Goal: Task Accomplishment & Management: Use online tool/utility

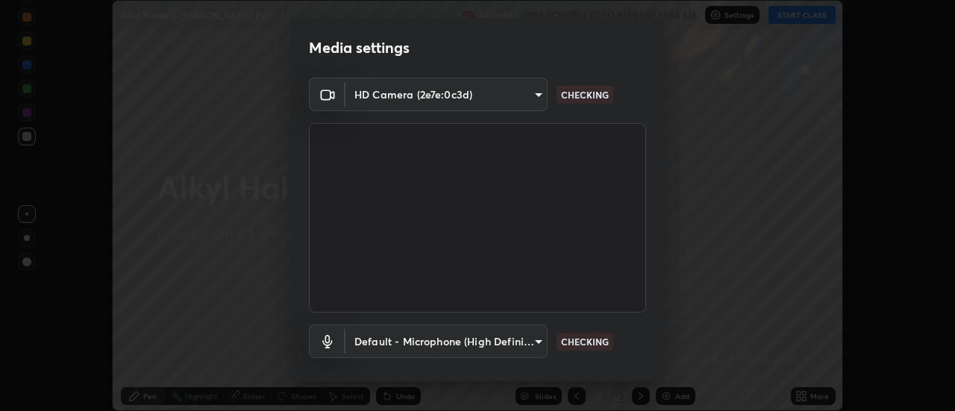
scroll to position [411, 955]
click at [439, 344] on body "Erase all Alkyl Halide & [PERSON_NAME] Part - 1 Recording WAS SCHEDULED TO STAR…" at bounding box center [477, 205] width 955 height 411
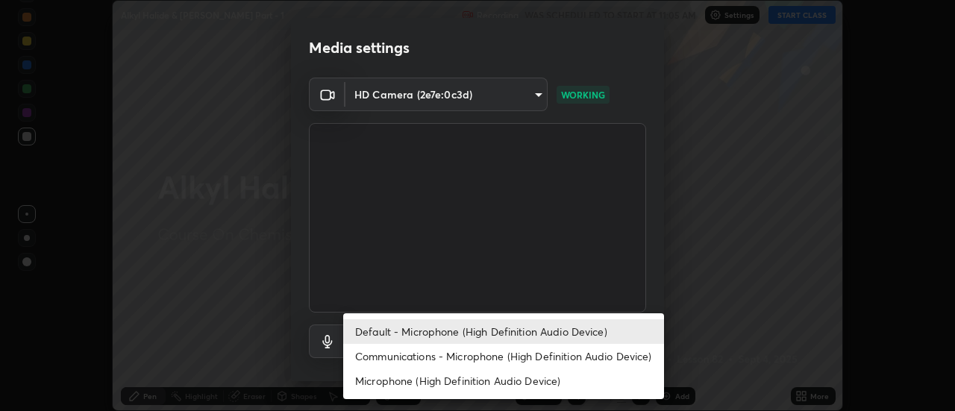
click at [409, 355] on li "Communications - Microphone (High Definition Audio Device)" at bounding box center [503, 356] width 321 height 25
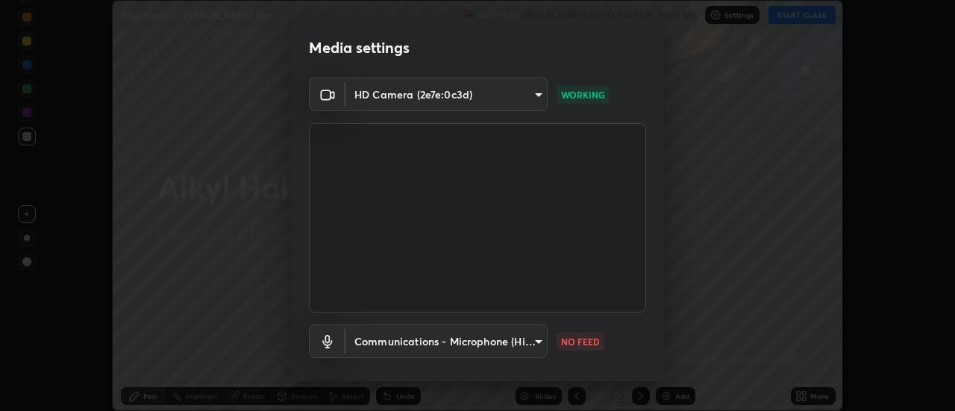
click at [411, 343] on body "Erase all Alkyl Halide & [PERSON_NAME] Part - 1 Recording WAS SCHEDULED TO STAR…" at bounding box center [477, 205] width 955 height 411
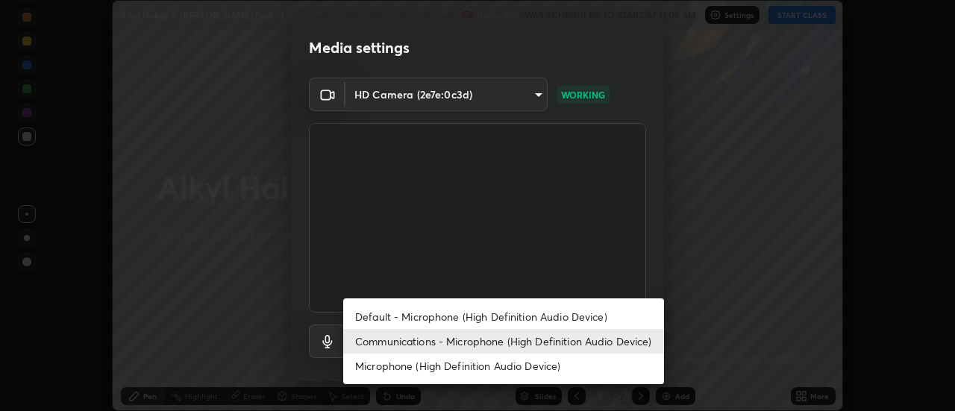
click at [415, 319] on li "Default - Microphone (High Definition Audio Device)" at bounding box center [503, 317] width 321 height 25
type input "default"
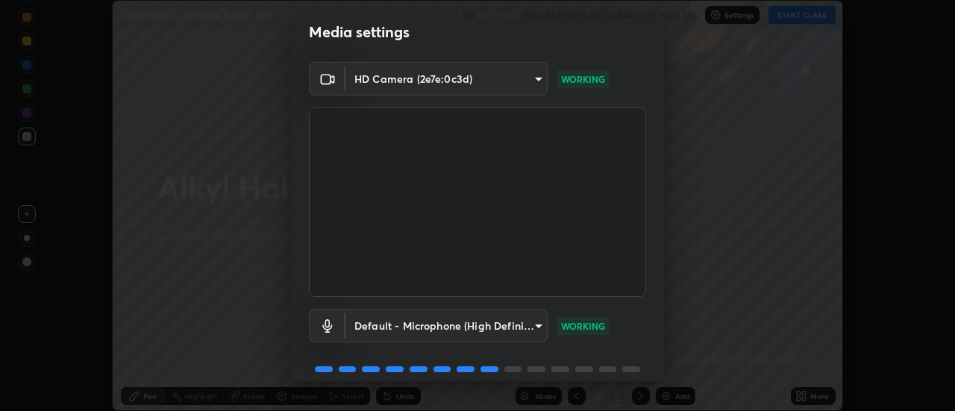
scroll to position [78, 0]
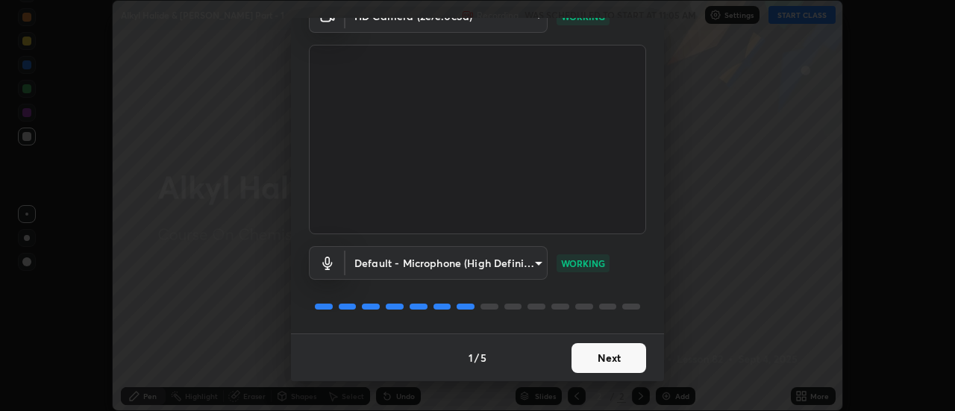
click at [612, 352] on button "Next" at bounding box center [609, 358] width 75 height 30
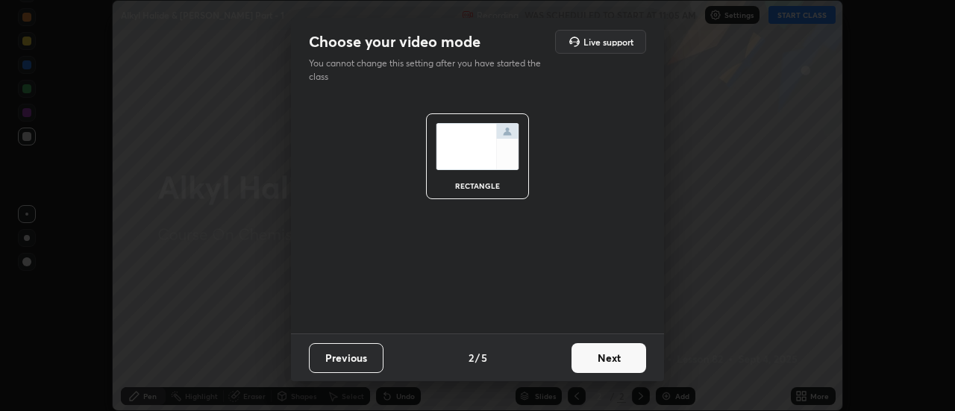
click at [632, 352] on button "Next" at bounding box center [609, 358] width 75 height 30
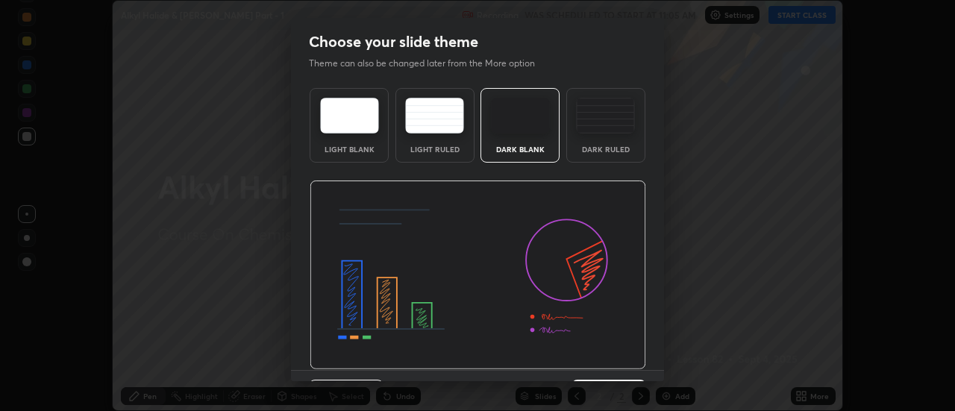
scroll to position [37, 0]
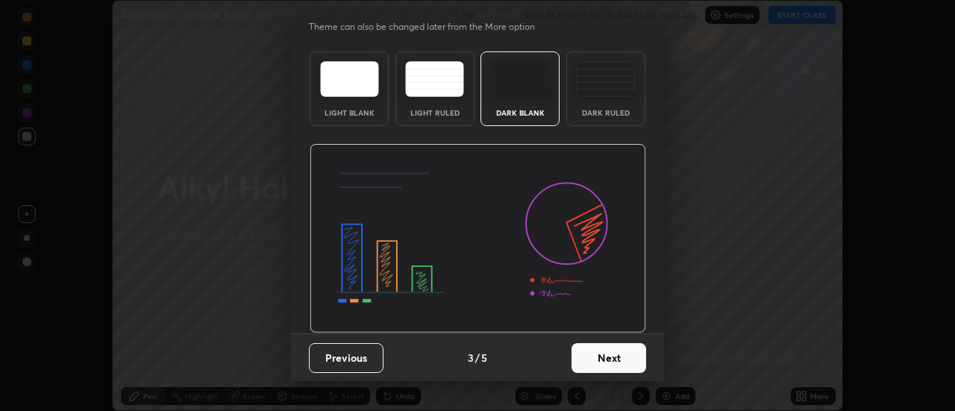
click at [619, 352] on button "Next" at bounding box center [609, 358] width 75 height 30
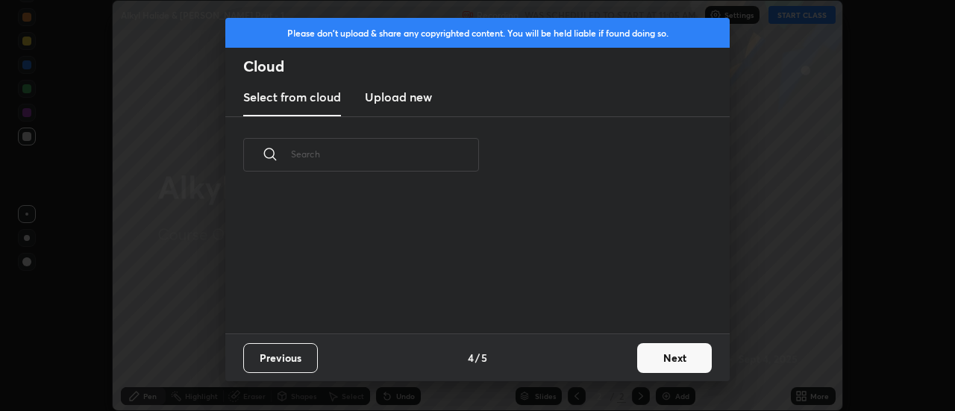
scroll to position [140, 479]
click at [671, 352] on button "Next" at bounding box center [674, 358] width 75 height 30
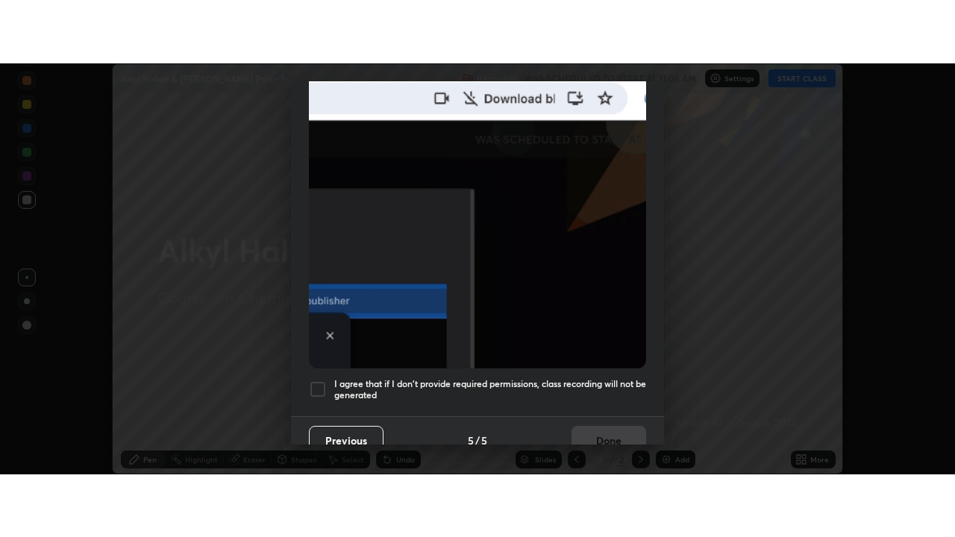
scroll to position [383, 0]
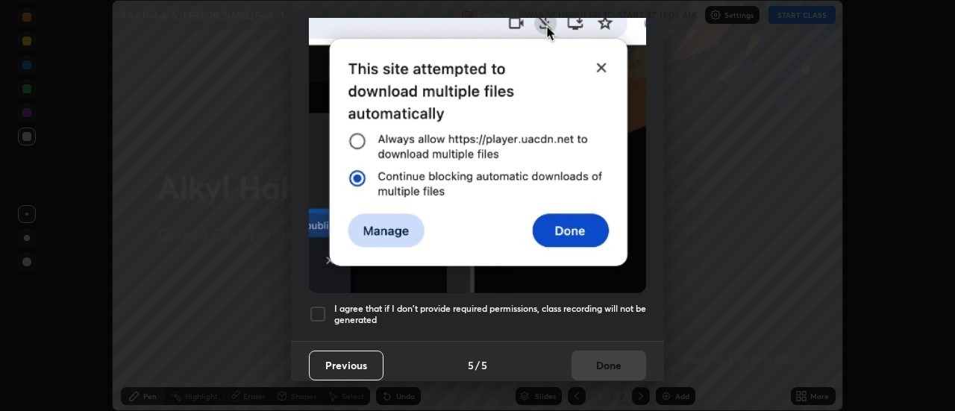
click at [314, 308] on div at bounding box center [318, 314] width 18 height 18
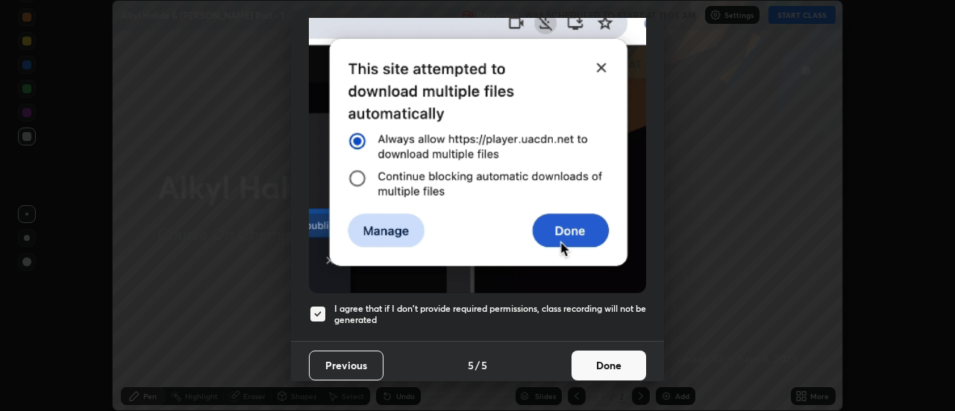
click at [613, 351] on button "Done" at bounding box center [609, 366] width 75 height 30
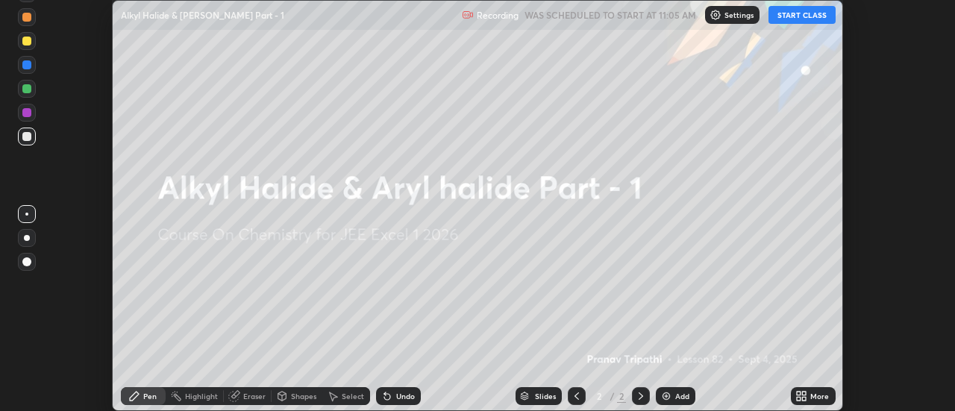
click at [805, 393] on icon at bounding box center [805, 394] width 4 height 4
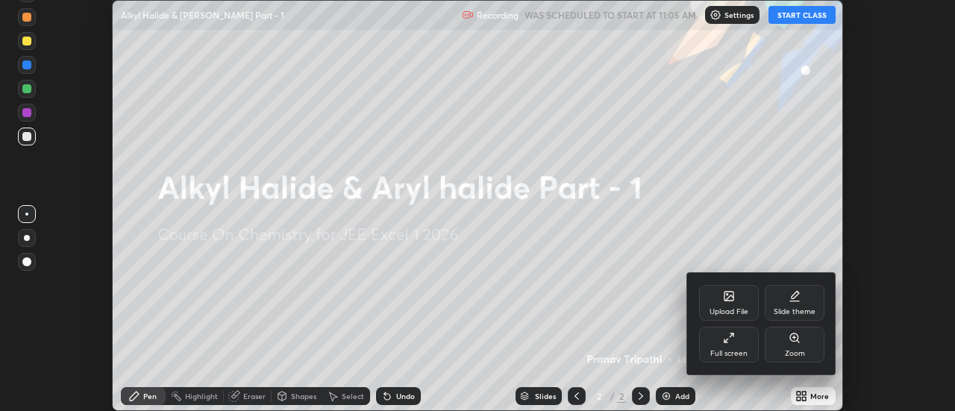
click at [748, 343] on div "Full screen" at bounding box center [729, 345] width 60 height 36
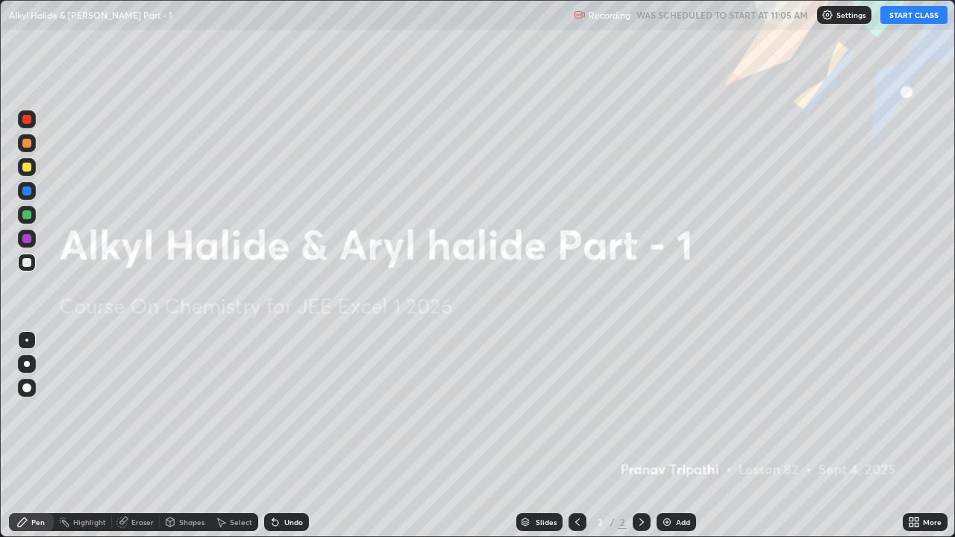
scroll to position [537, 955]
click at [903, 13] on button "START CLASS" at bounding box center [914, 15] width 67 height 18
click at [665, 411] on img at bounding box center [667, 523] width 12 height 12
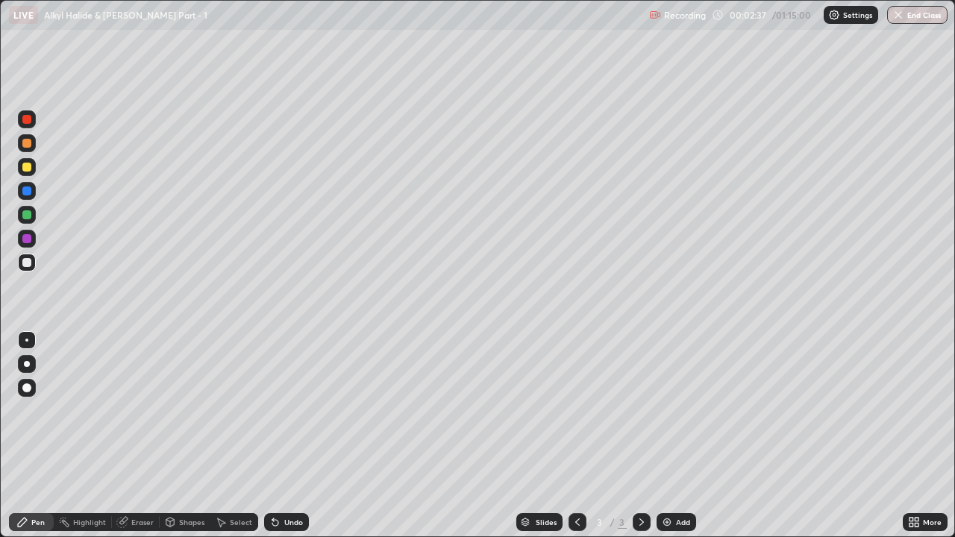
click at [26, 218] on div at bounding box center [26, 214] width 9 height 9
click at [32, 168] on div at bounding box center [27, 167] width 18 height 18
click at [29, 189] on div at bounding box center [26, 191] width 9 height 9
click at [34, 259] on div at bounding box center [27, 263] width 18 height 18
click at [25, 166] on div at bounding box center [26, 167] width 9 height 9
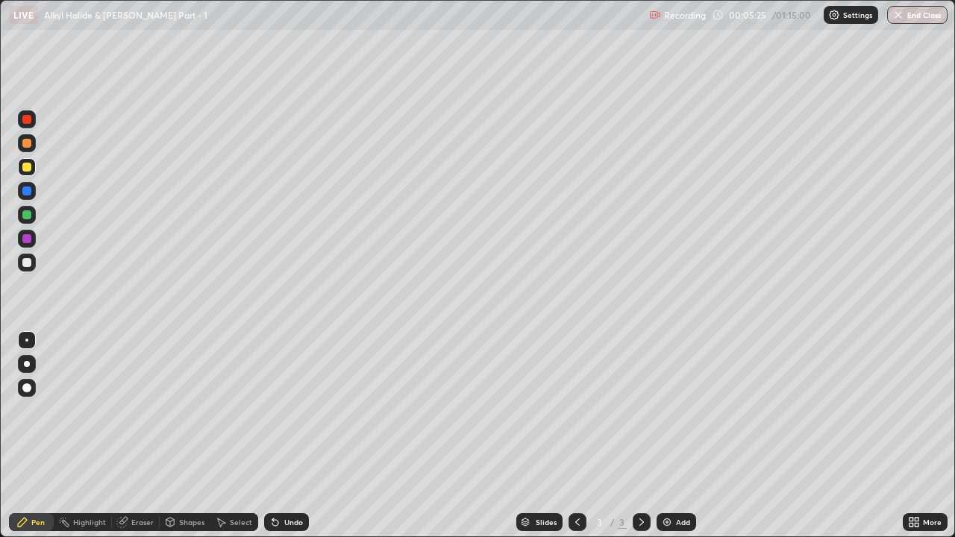
click at [673, 411] on div "Add" at bounding box center [677, 523] width 40 height 18
click at [35, 214] on div at bounding box center [27, 215] width 18 height 18
click at [27, 169] on div at bounding box center [26, 167] width 9 height 9
click at [26, 143] on div at bounding box center [26, 143] width 9 height 9
click at [31, 263] on div at bounding box center [26, 262] width 9 height 9
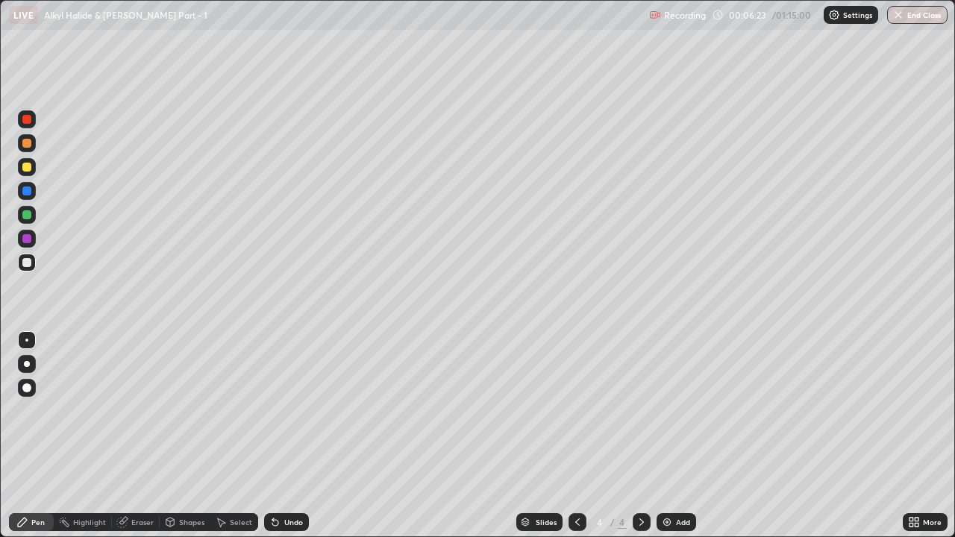
click at [31, 165] on div at bounding box center [26, 167] width 9 height 9
click at [29, 143] on div at bounding box center [26, 143] width 9 height 9
click at [675, 411] on div "Add" at bounding box center [677, 523] width 40 height 18
click at [26, 168] on div at bounding box center [26, 167] width 9 height 9
click at [140, 411] on div "Eraser" at bounding box center [136, 523] width 48 height 18
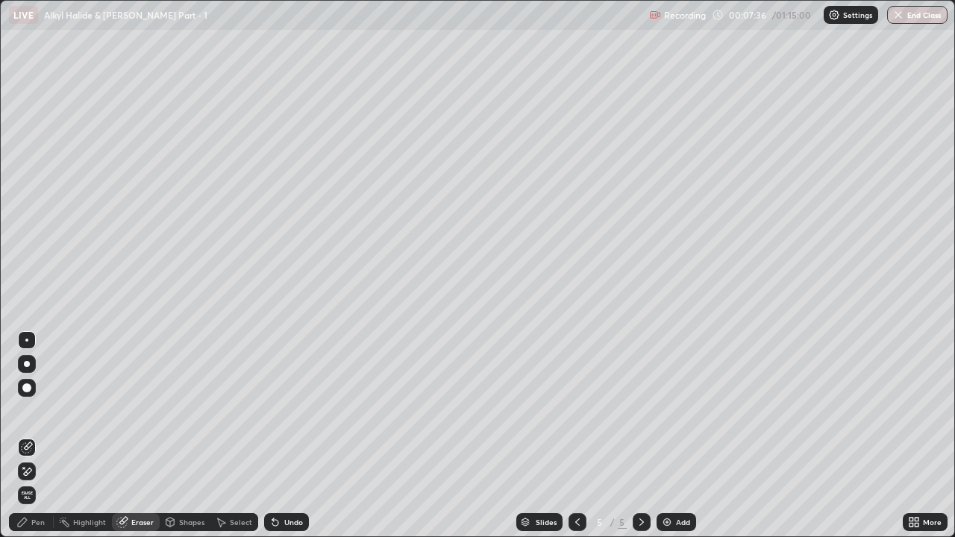
click at [36, 411] on div "Pen" at bounding box center [31, 523] width 45 height 18
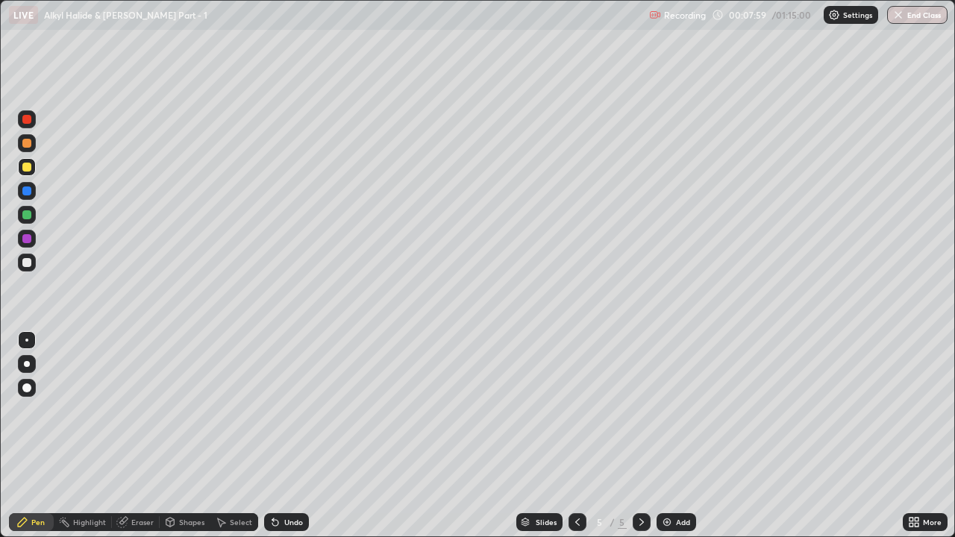
click at [27, 145] on div at bounding box center [26, 143] width 9 height 9
click at [576, 411] on icon at bounding box center [578, 523] width 12 height 12
click at [641, 411] on icon at bounding box center [642, 523] width 12 height 12
click at [575, 411] on icon at bounding box center [577, 522] width 4 height 7
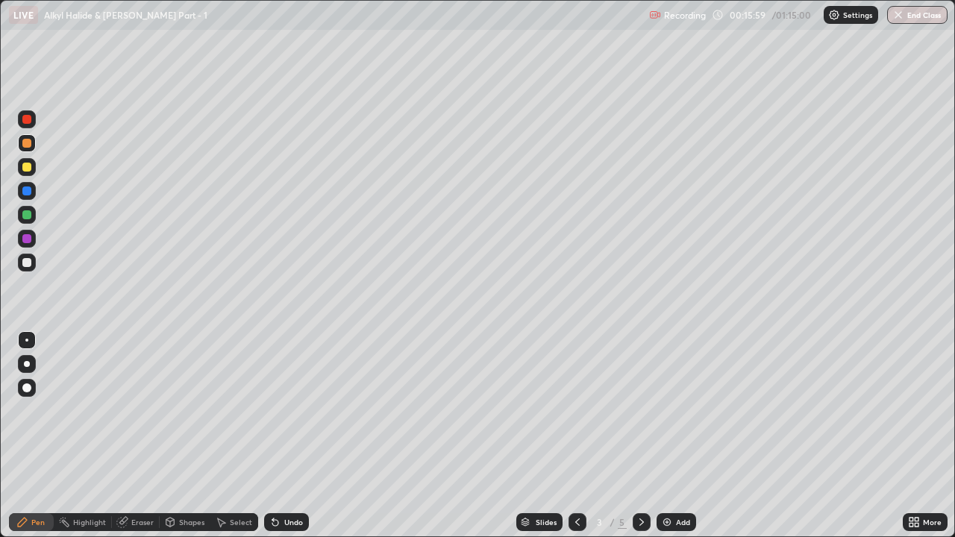
click at [34, 259] on div at bounding box center [27, 263] width 18 height 18
click at [27, 147] on div at bounding box center [26, 143] width 9 height 9
click at [642, 411] on icon at bounding box center [642, 522] width 4 height 7
click at [640, 411] on icon at bounding box center [642, 522] width 4 height 7
click at [143, 411] on div "Eraser" at bounding box center [142, 522] width 22 height 7
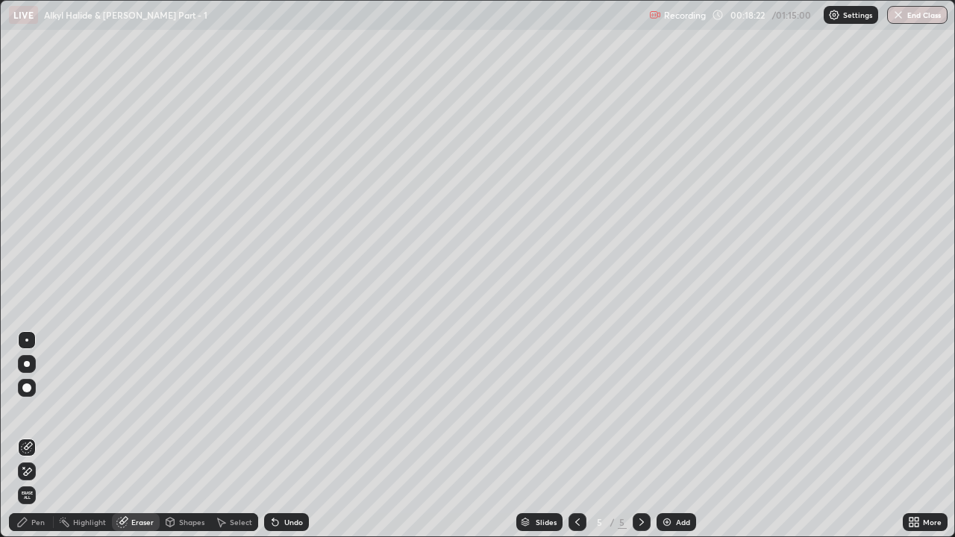
click at [34, 411] on div "Pen" at bounding box center [31, 523] width 45 height 18
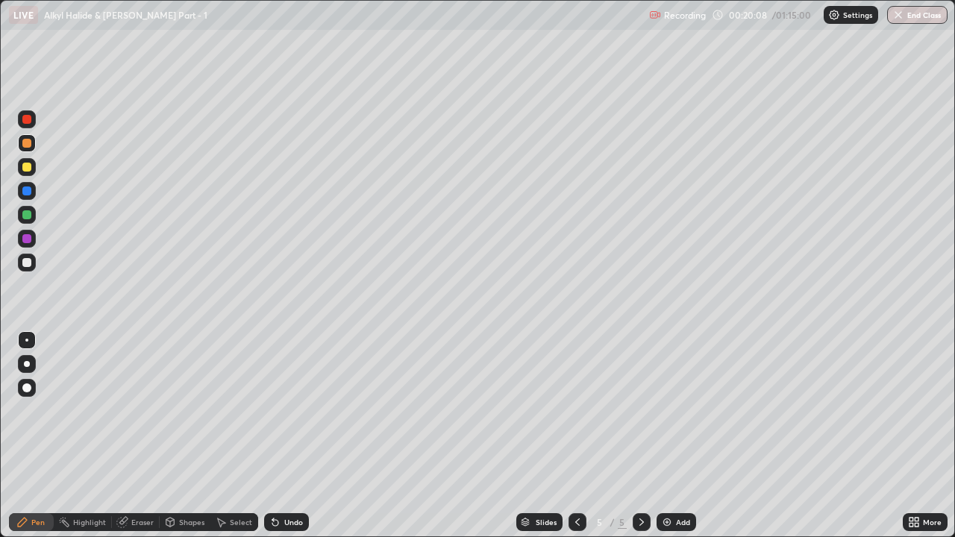
click at [27, 234] on div at bounding box center [26, 238] width 9 height 9
click at [673, 411] on div "Add" at bounding box center [677, 523] width 40 height 18
click at [578, 411] on icon at bounding box center [578, 523] width 12 height 12
click at [638, 411] on icon at bounding box center [642, 523] width 12 height 12
click at [143, 411] on div "Eraser" at bounding box center [142, 522] width 22 height 7
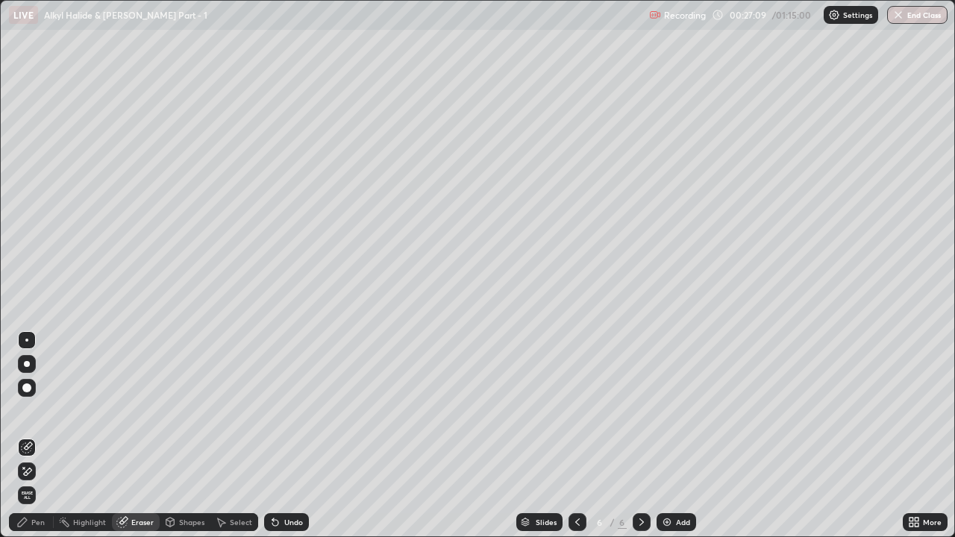
click at [33, 411] on div "Pen" at bounding box center [37, 522] width 13 height 7
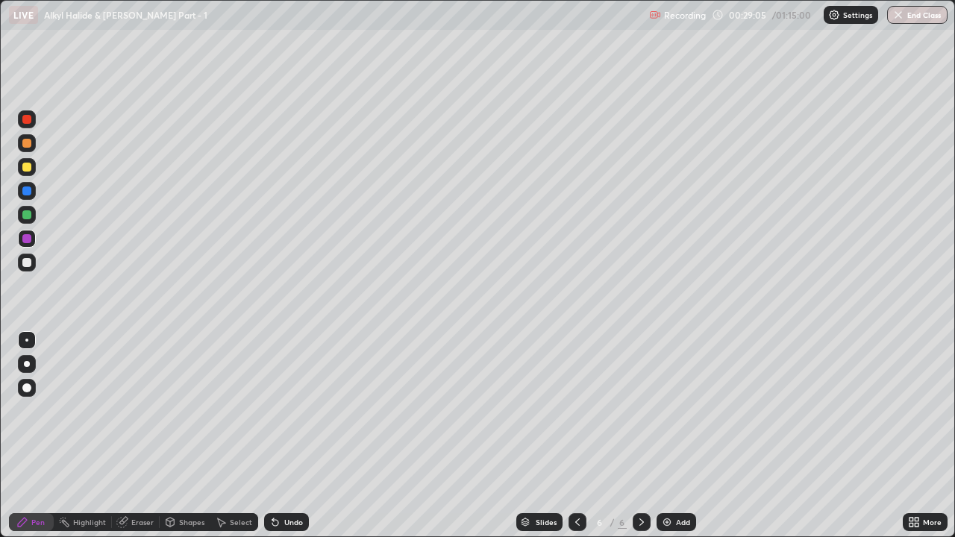
click at [640, 411] on icon at bounding box center [642, 523] width 12 height 12
click at [576, 411] on icon at bounding box center [578, 523] width 12 height 12
click at [640, 411] on icon at bounding box center [642, 523] width 12 height 12
click at [673, 411] on div "Add" at bounding box center [677, 523] width 40 height 18
click at [142, 411] on div "Eraser" at bounding box center [142, 522] width 22 height 7
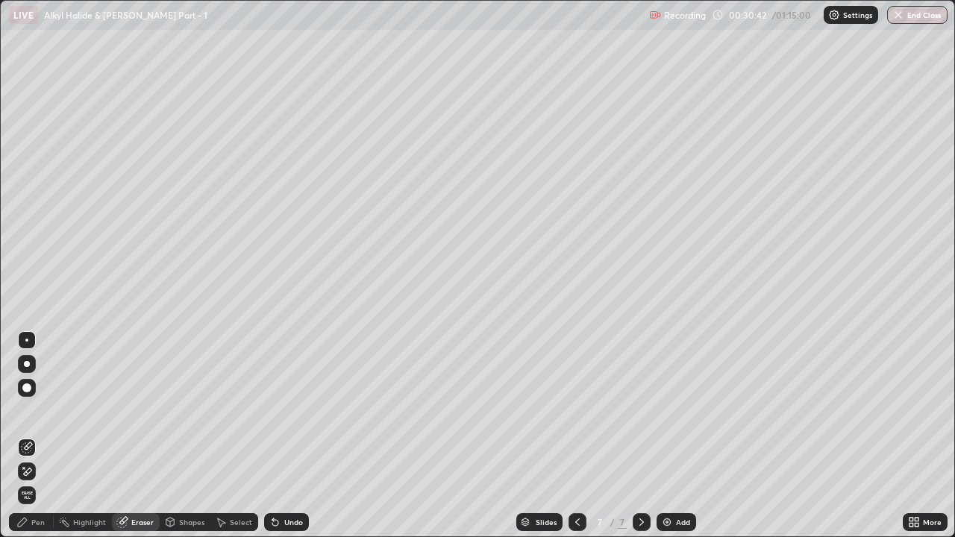
click at [37, 411] on div "Pen" at bounding box center [37, 522] width 13 height 7
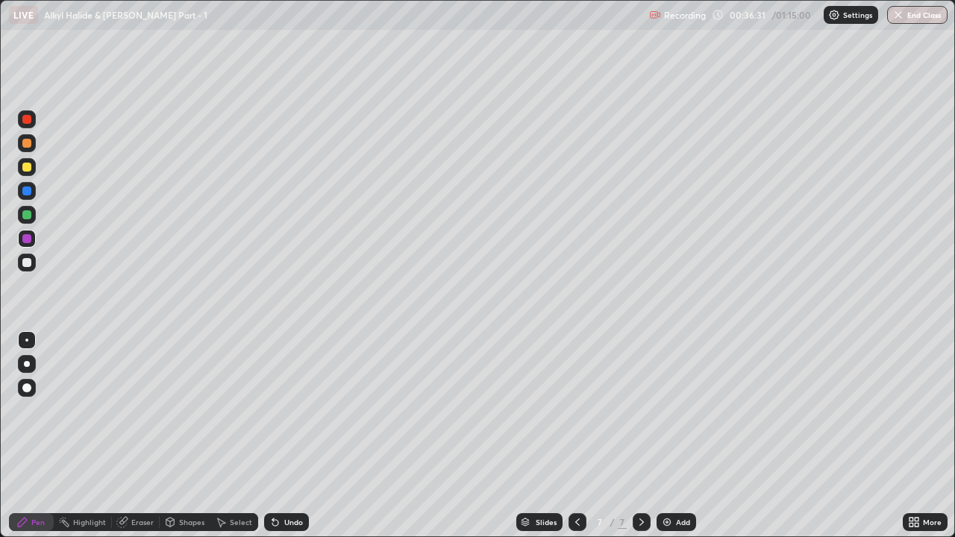
click at [28, 215] on div at bounding box center [26, 214] width 9 height 9
click at [27, 237] on div at bounding box center [26, 238] width 9 height 9
click at [676, 411] on div "Add" at bounding box center [683, 522] width 14 height 7
click at [145, 411] on div "Eraser" at bounding box center [142, 522] width 22 height 7
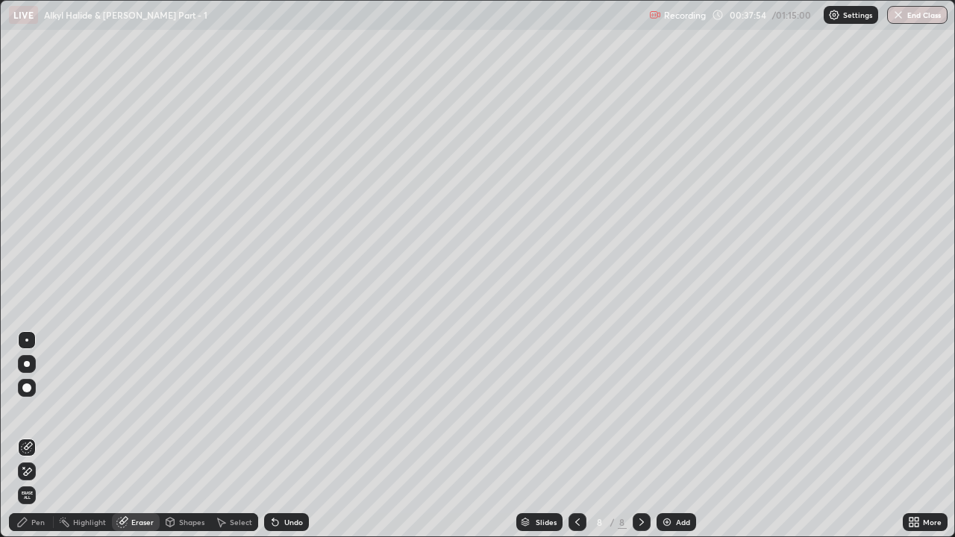
click at [31, 411] on div "Pen" at bounding box center [31, 523] width 45 height 18
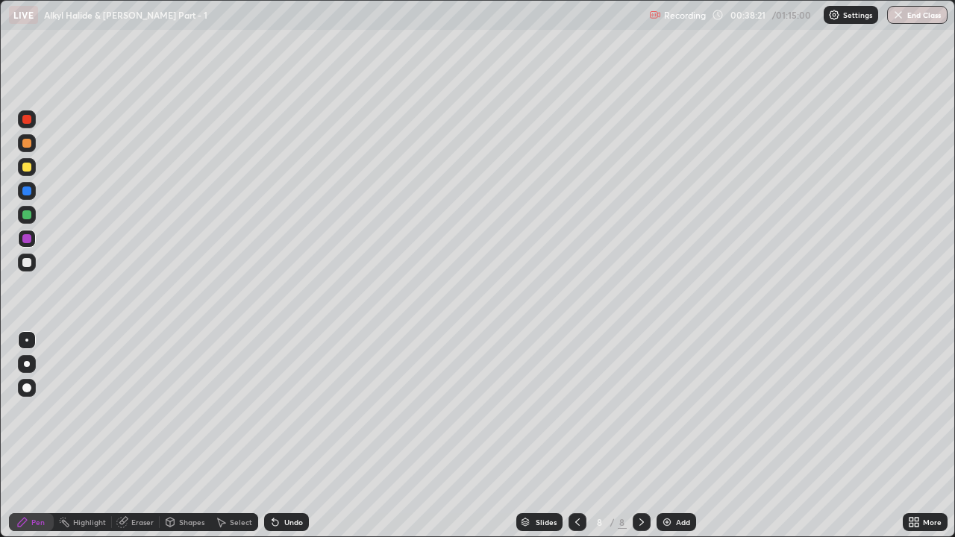
click at [28, 164] on div at bounding box center [26, 167] width 9 height 9
click at [672, 411] on div "Add" at bounding box center [677, 523] width 40 height 18
click at [31, 264] on div at bounding box center [26, 262] width 9 height 9
click at [777, 411] on button "Undo" at bounding box center [782, 458] width 43 height 18
click at [676, 411] on div "Add" at bounding box center [683, 522] width 14 height 7
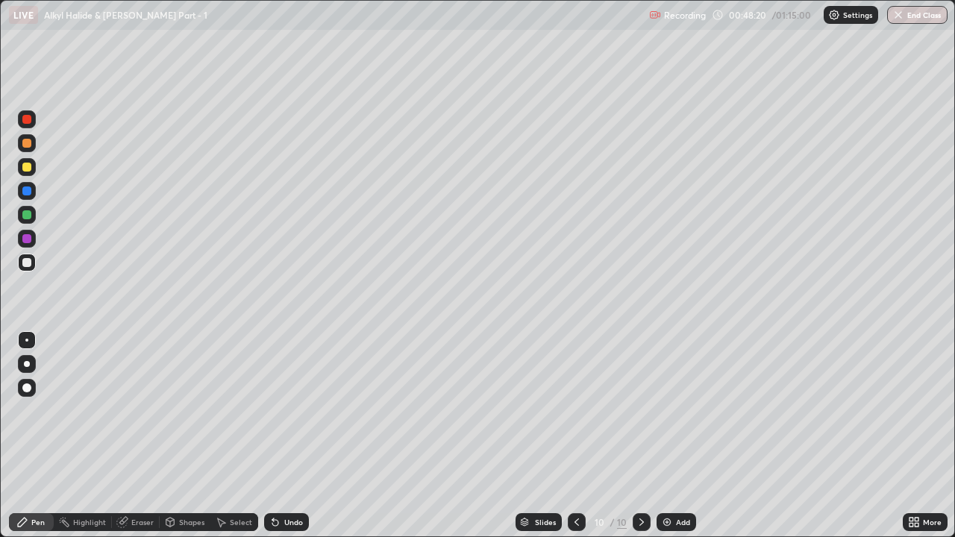
click at [29, 144] on div at bounding box center [26, 143] width 9 height 9
click at [28, 168] on div at bounding box center [26, 167] width 9 height 9
click at [28, 191] on div at bounding box center [26, 191] width 9 height 9
click at [140, 411] on div "Eraser" at bounding box center [142, 522] width 22 height 7
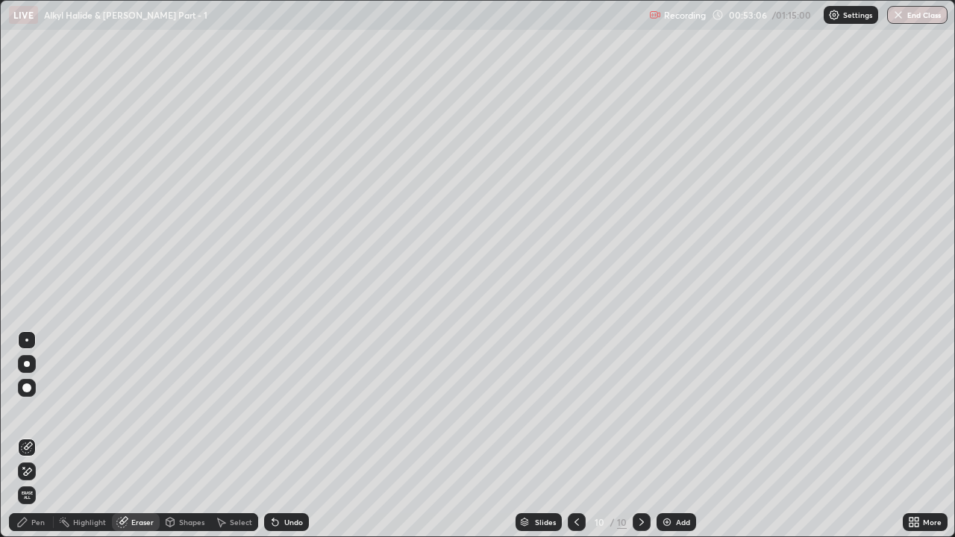
click at [38, 411] on div "Pen" at bounding box center [37, 522] width 13 height 7
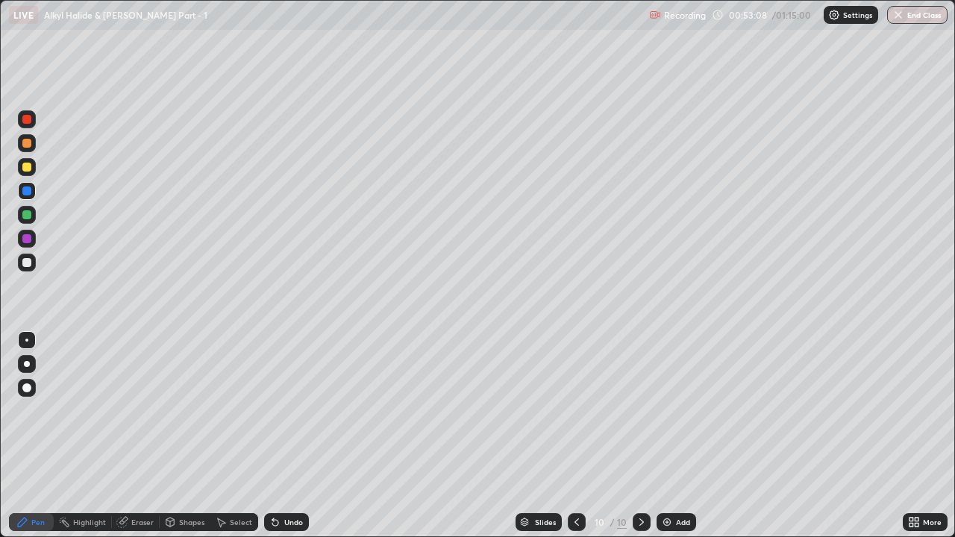
click at [28, 265] on div at bounding box center [26, 262] width 9 height 9
click at [27, 144] on div at bounding box center [26, 143] width 9 height 9
click at [23, 163] on div at bounding box center [27, 167] width 18 height 18
click at [676, 411] on div "Add" at bounding box center [683, 522] width 14 height 7
click at [570, 411] on div at bounding box center [578, 523] width 18 height 18
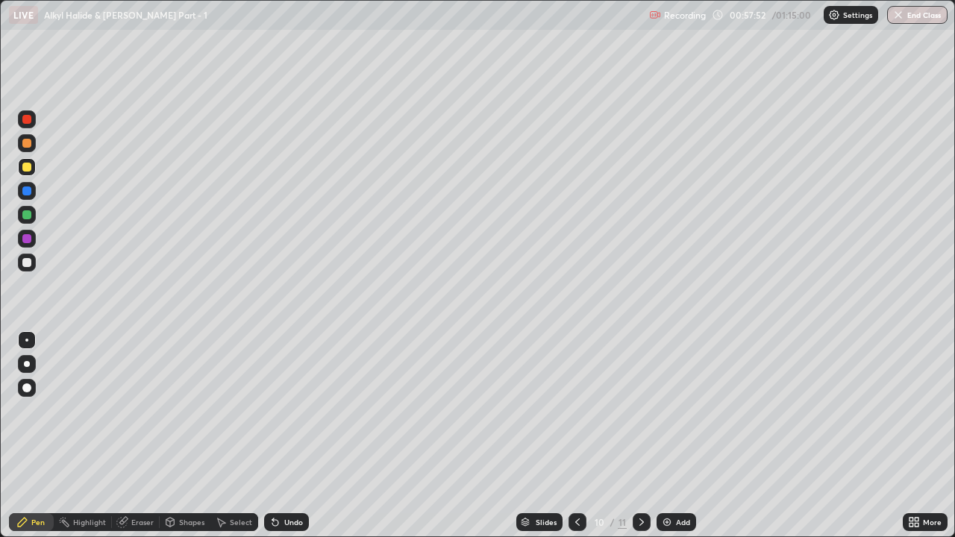
click at [33, 267] on div at bounding box center [27, 263] width 18 height 18
click at [25, 210] on div at bounding box center [26, 214] width 9 height 9
click at [669, 411] on img at bounding box center [667, 523] width 12 height 12
click at [25, 166] on div at bounding box center [26, 167] width 9 height 9
click at [576, 411] on icon at bounding box center [578, 523] width 12 height 12
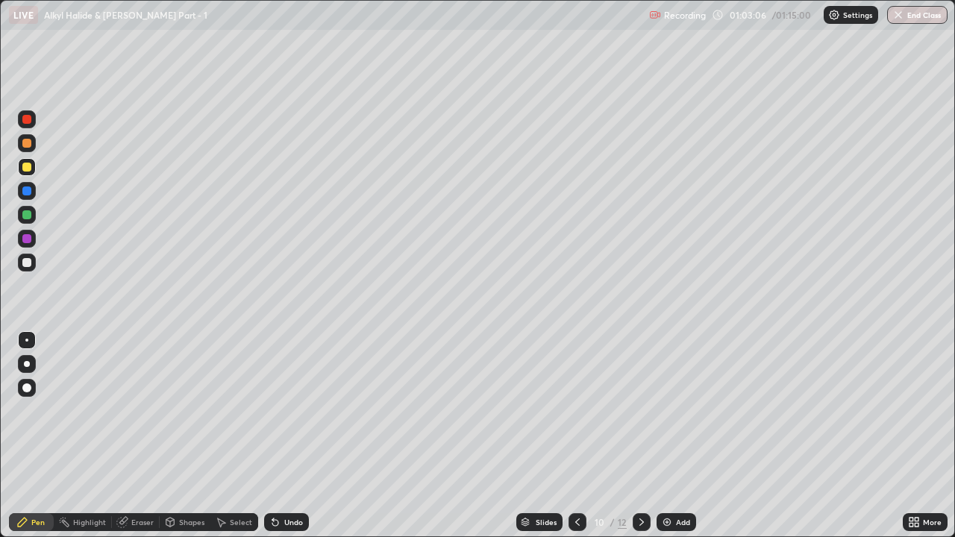
click at [640, 411] on icon at bounding box center [642, 523] width 12 height 12
click at [678, 411] on div "Add" at bounding box center [683, 522] width 14 height 7
click at [28, 146] on div at bounding box center [26, 143] width 9 height 9
click at [136, 411] on div "Eraser" at bounding box center [142, 522] width 22 height 7
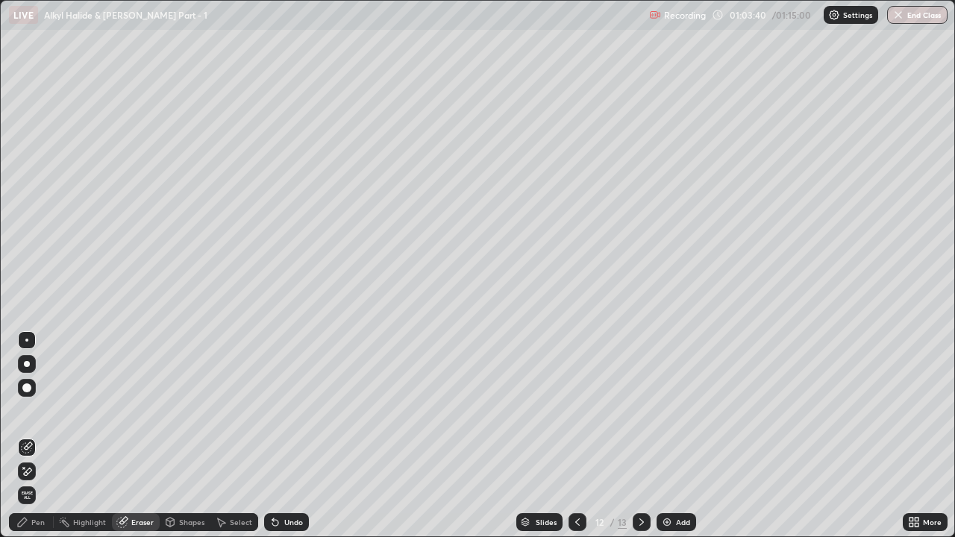
click at [42, 411] on div "Pen" at bounding box center [37, 522] width 13 height 7
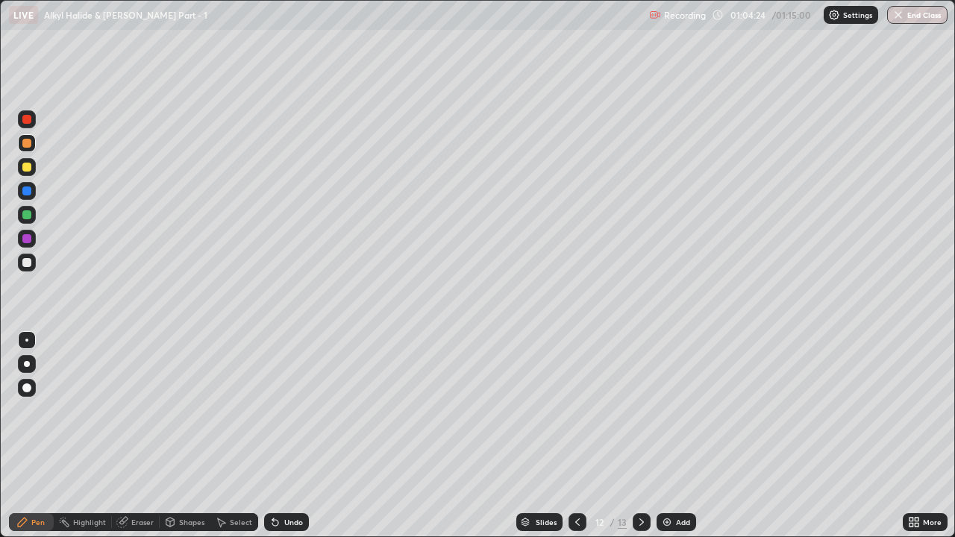
click at [151, 411] on div "Eraser" at bounding box center [142, 522] width 22 height 7
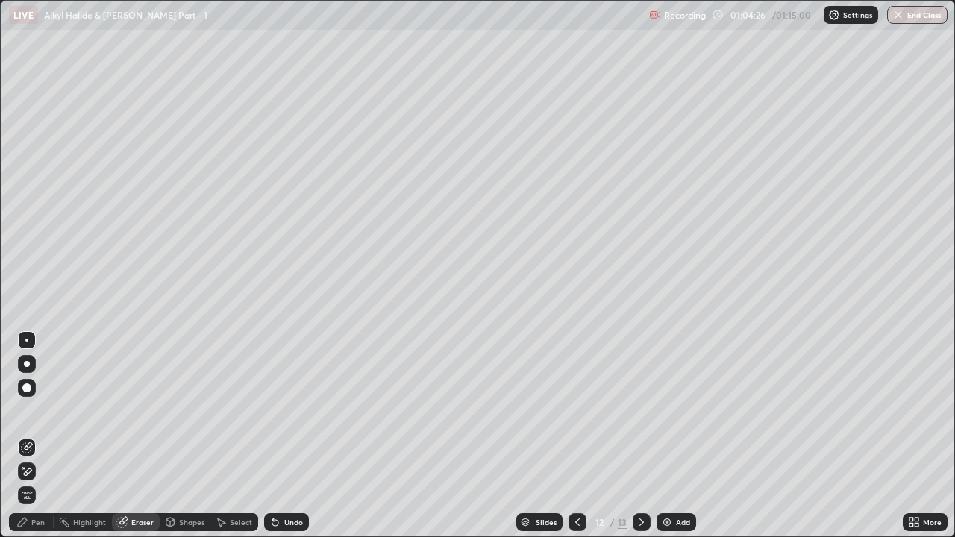
click at [32, 411] on div "Pen" at bounding box center [37, 522] width 13 height 7
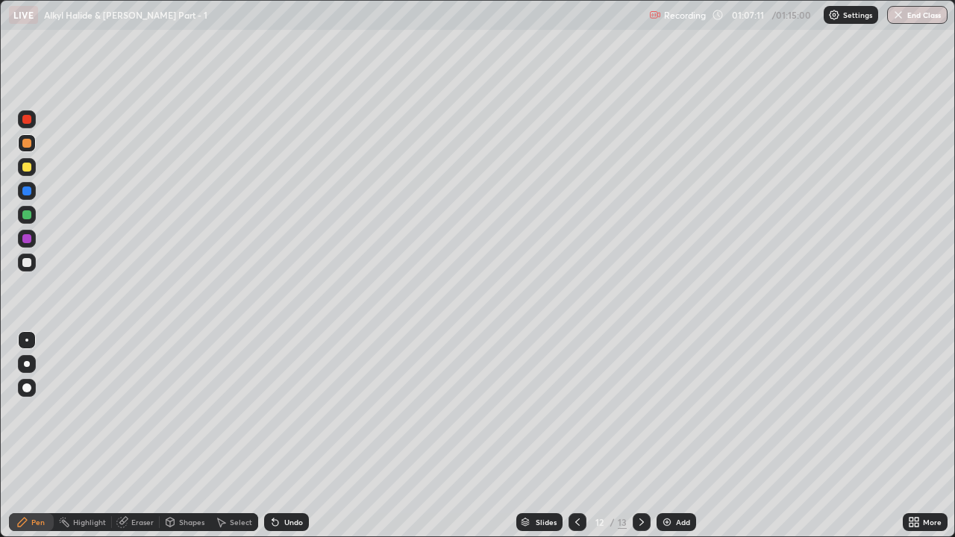
click at [29, 120] on div at bounding box center [26, 119] width 9 height 9
click at [30, 218] on div at bounding box center [26, 214] width 9 height 9
click at [134, 411] on div "Eraser" at bounding box center [136, 523] width 48 height 18
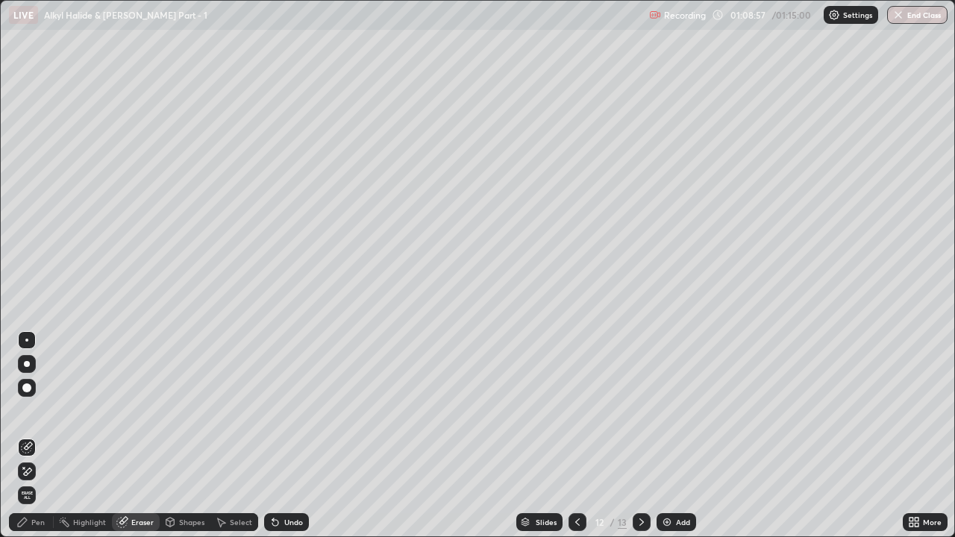
click at [35, 411] on div "Pen" at bounding box center [37, 522] width 13 height 7
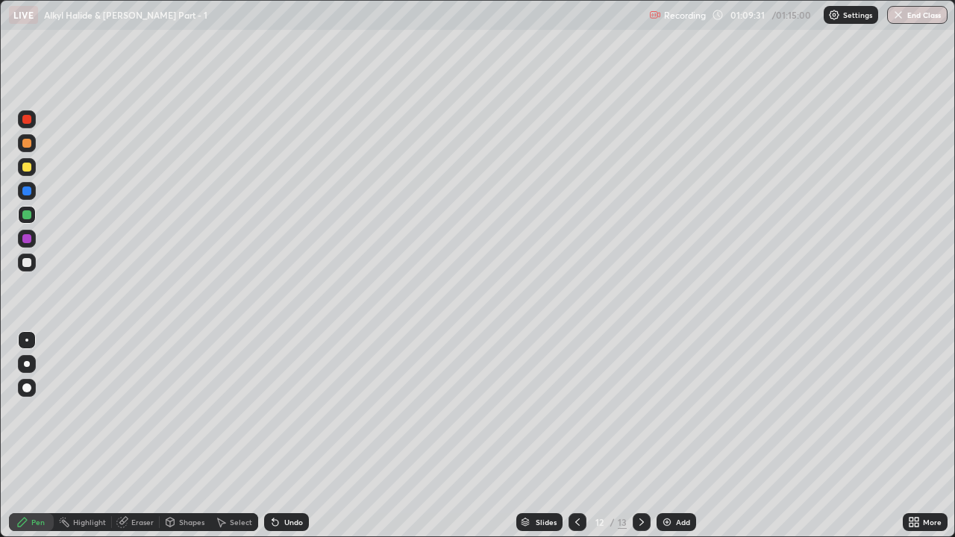
click at [138, 411] on div "Eraser" at bounding box center [142, 522] width 22 height 7
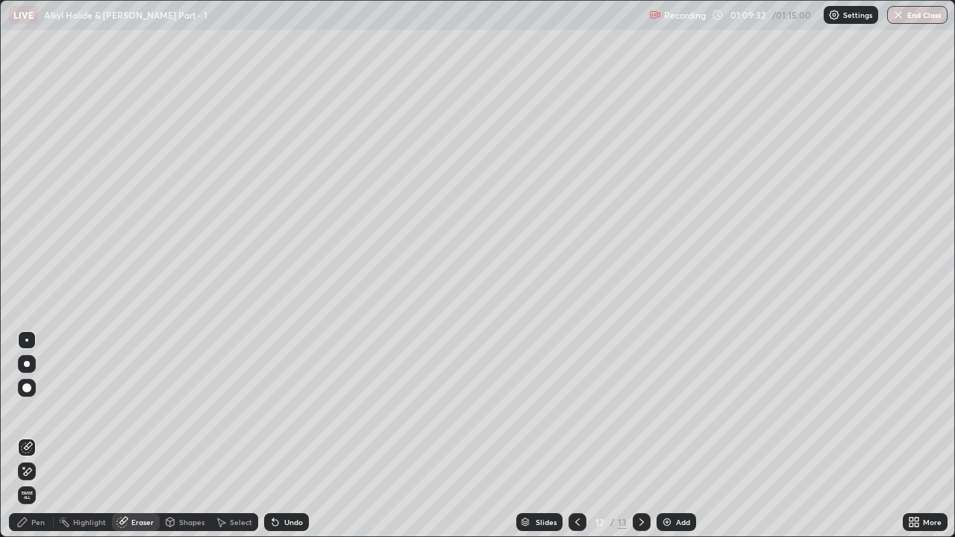
click at [42, 411] on div "Pen" at bounding box center [31, 523] width 45 height 18
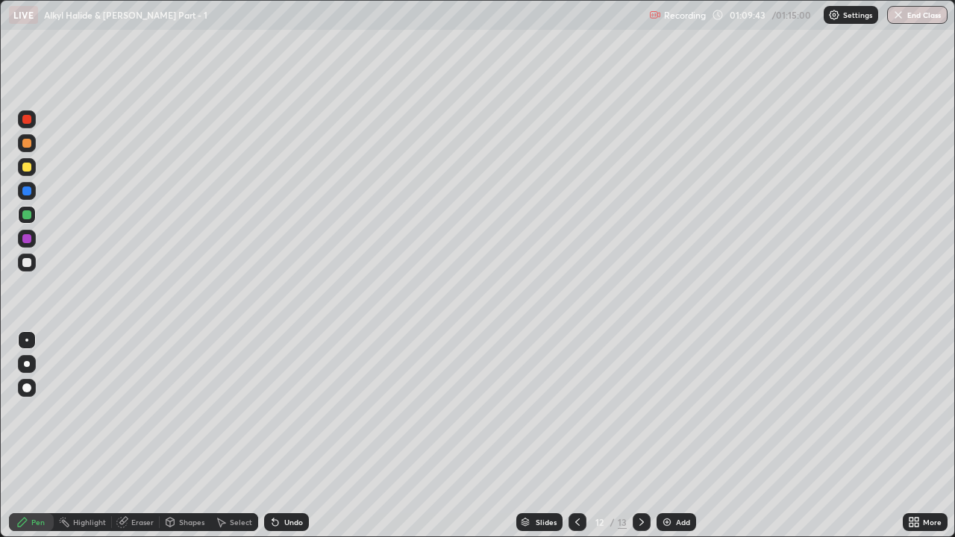
click at [32, 172] on div at bounding box center [27, 167] width 18 height 18
click at [676, 411] on div "Add" at bounding box center [683, 522] width 14 height 7
click at [572, 411] on icon at bounding box center [578, 523] width 12 height 12
click at [640, 411] on icon at bounding box center [642, 523] width 12 height 12
click at [29, 150] on div at bounding box center [27, 143] width 18 height 18
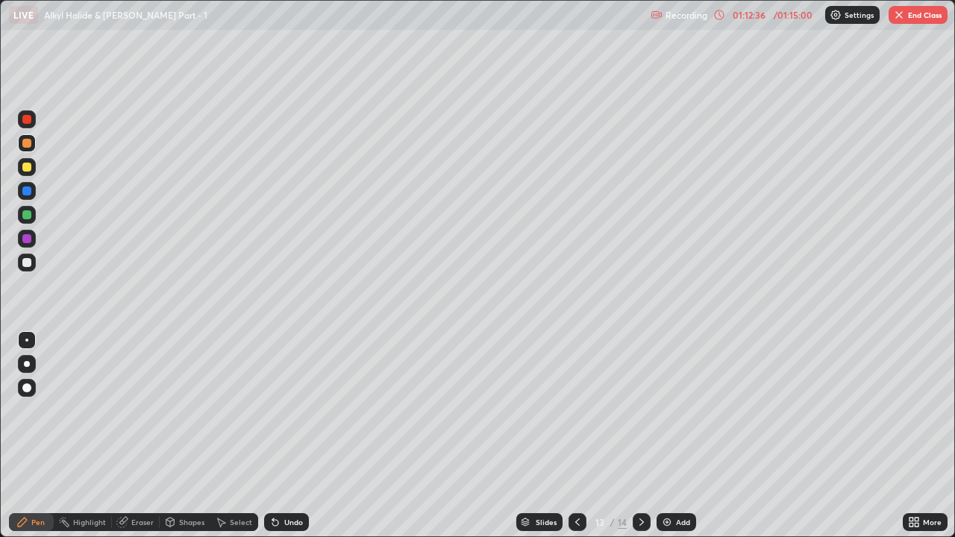
click at [576, 411] on icon at bounding box center [578, 523] width 12 height 12
click at [640, 411] on icon at bounding box center [642, 522] width 4 height 7
click at [575, 411] on div at bounding box center [578, 523] width 18 height 18
click at [28, 167] on div at bounding box center [26, 167] width 9 height 9
click at [134, 411] on div "Eraser" at bounding box center [142, 522] width 22 height 7
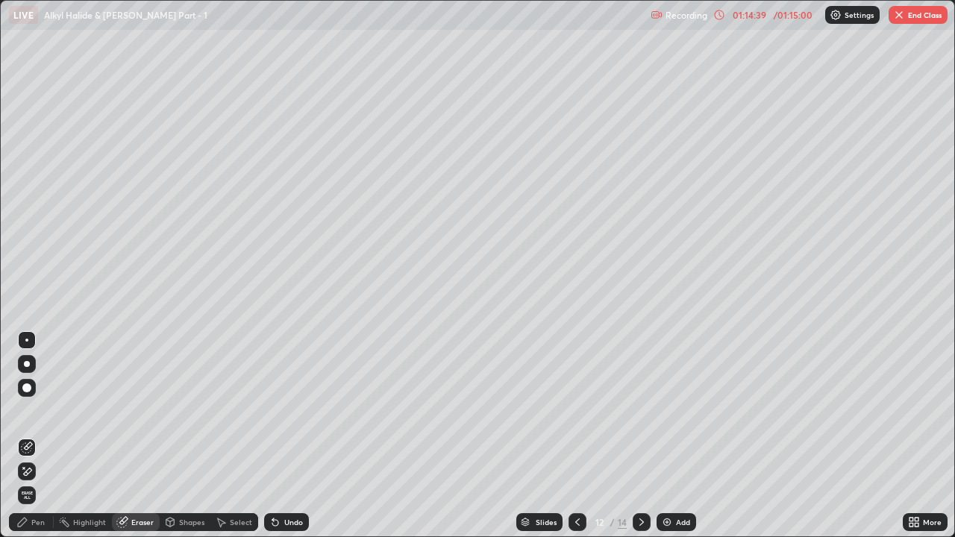
click at [46, 411] on div "Pen" at bounding box center [31, 523] width 45 height 18
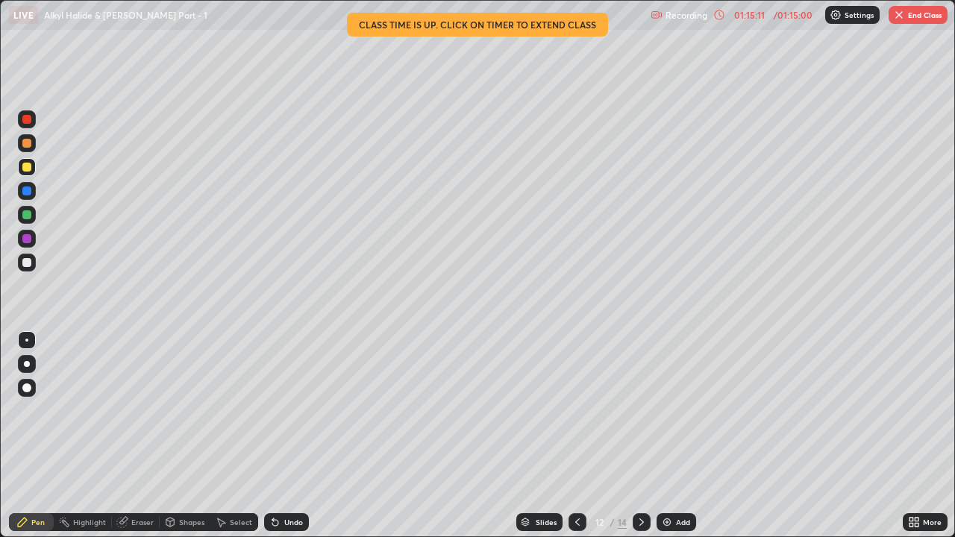
click at [640, 411] on icon at bounding box center [642, 523] width 12 height 12
click at [640, 411] on icon at bounding box center [642, 522] width 4 height 7
click at [673, 411] on div "Add" at bounding box center [677, 523] width 40 height 18
click at [913, 17] on button "End Class" at bounding box center [918, 15] width 59 height 18
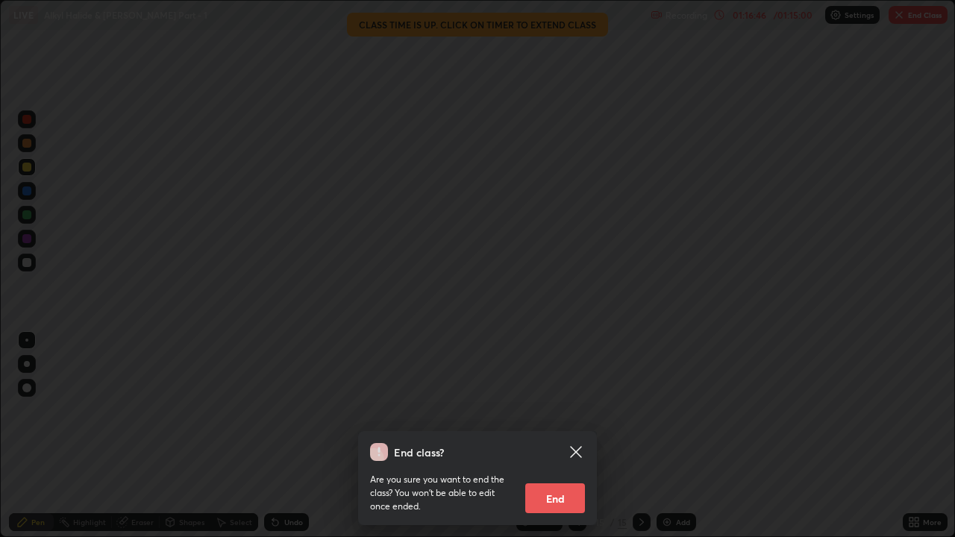
click at [548, 411] on button "End" at bounding box center [555, 499] width 60 height 30
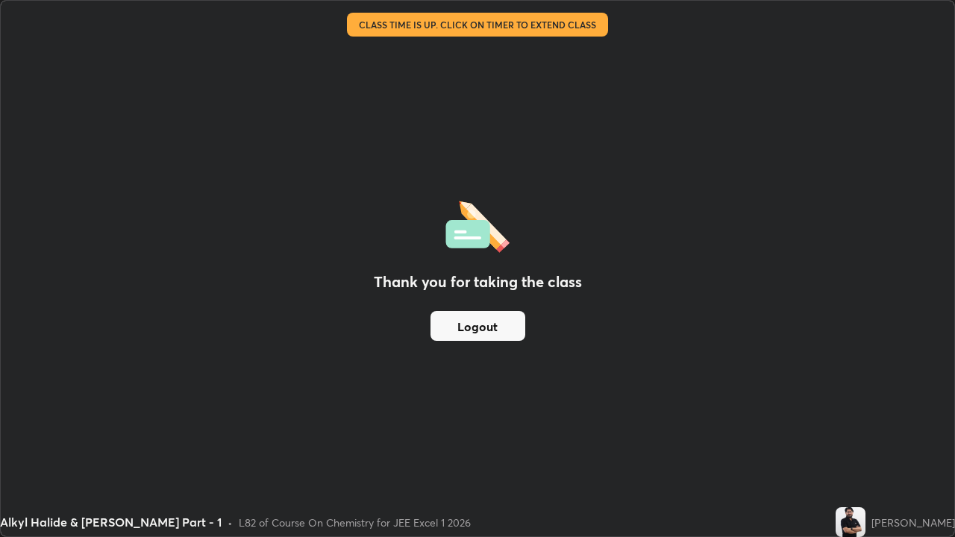
click at [468, 333] on button "Logout" at bounding box center [478, 326] width 95 height 30
